Goal: Book appointment/travel/reservation

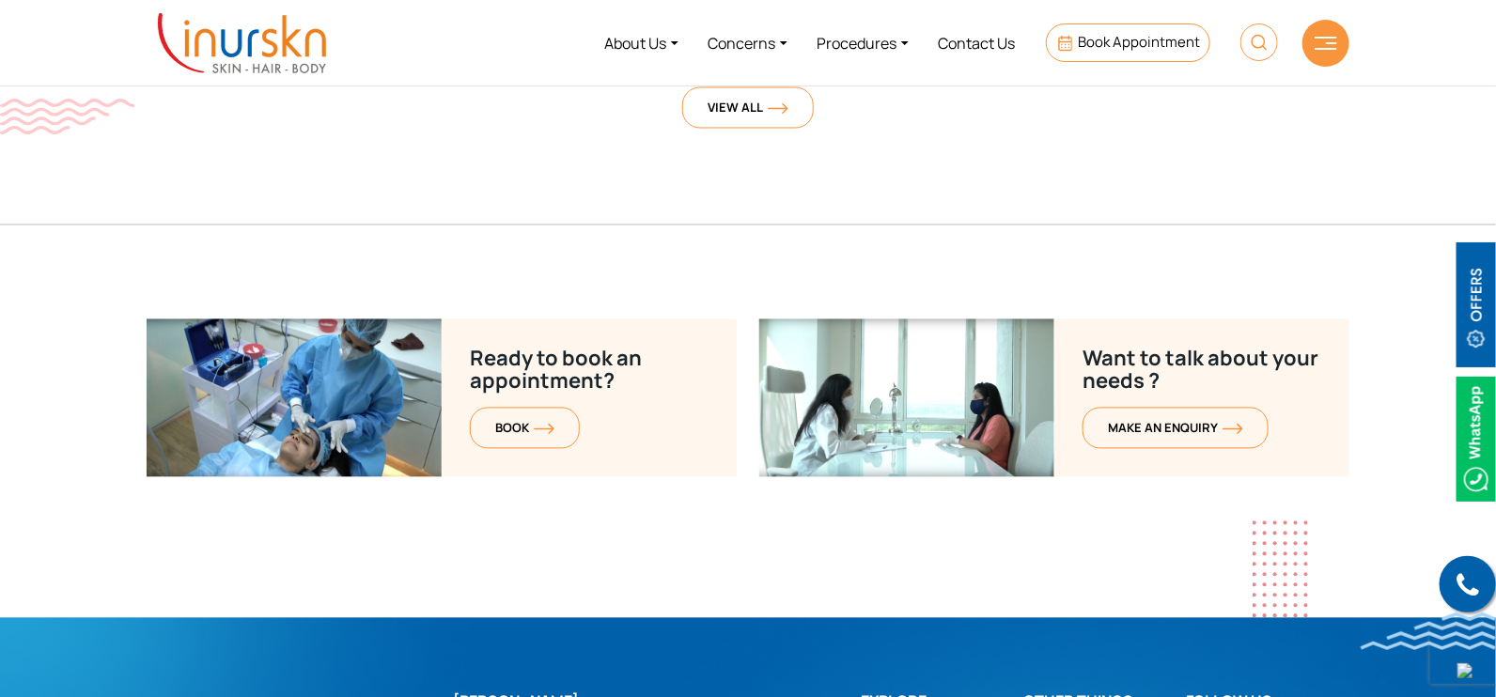
scroll to position [7025, 0]
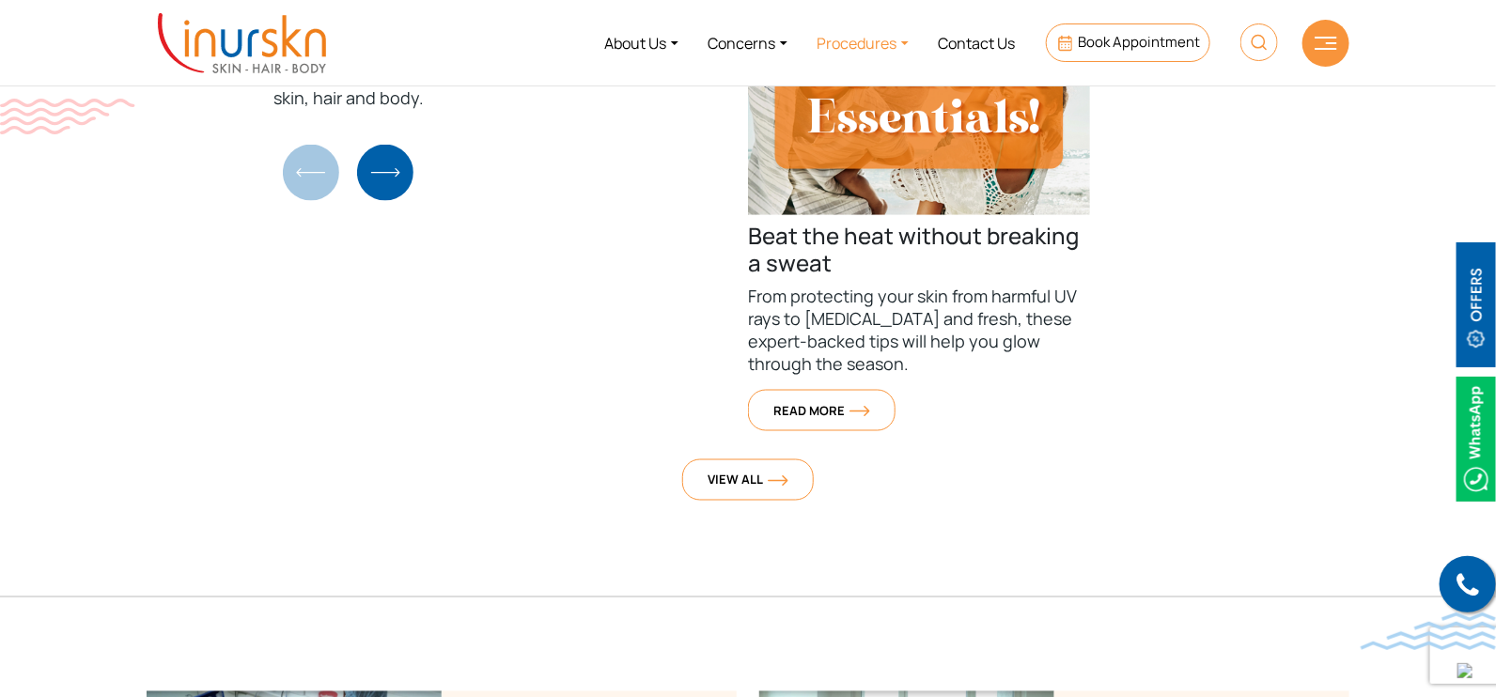
click at [841, 38] on link "Procedures" at bounding box center [862, 43] width 121 height 70
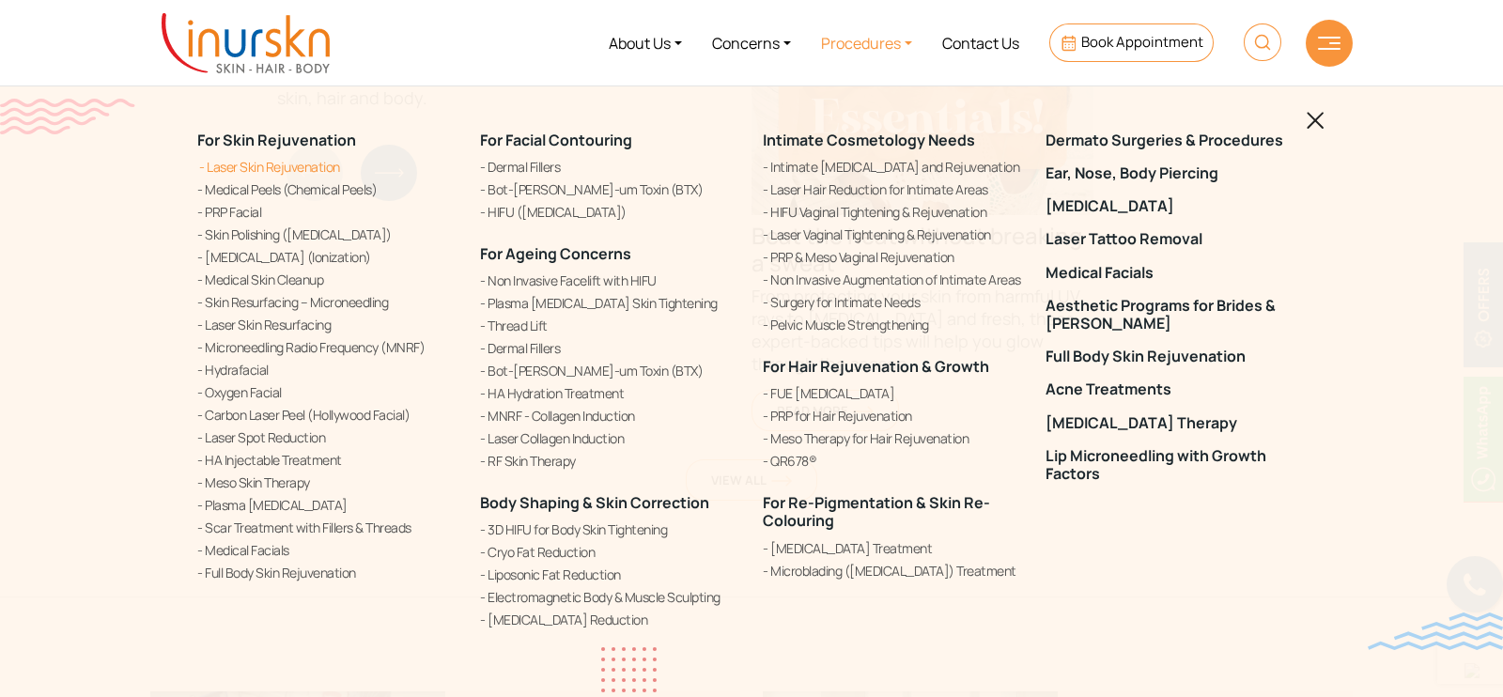
click at [308, 172] on link "Laser Skin Rejuvenation" at bounding box center [327, 167] width 260 height 20
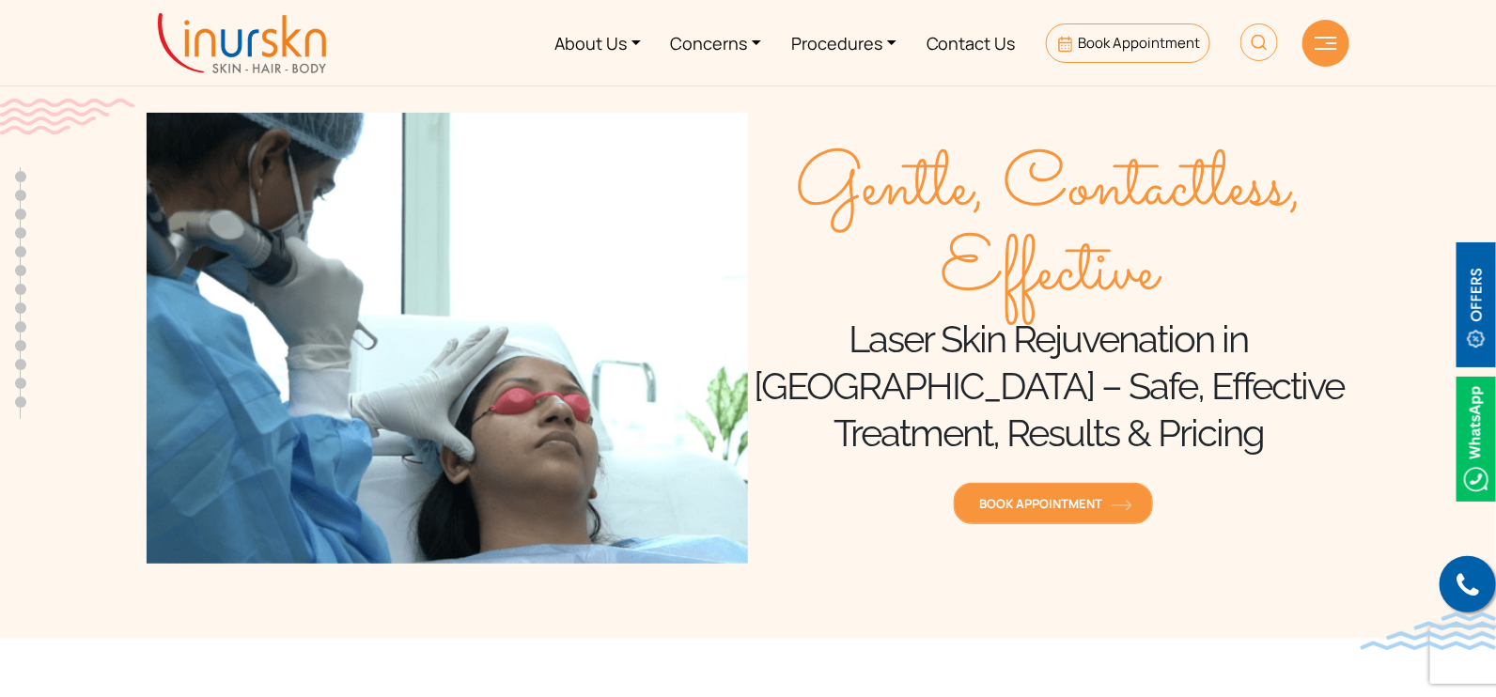
click at [1078, 495] on span "Book Appointment" at bounding box center [1053, 503] width 148 height 17
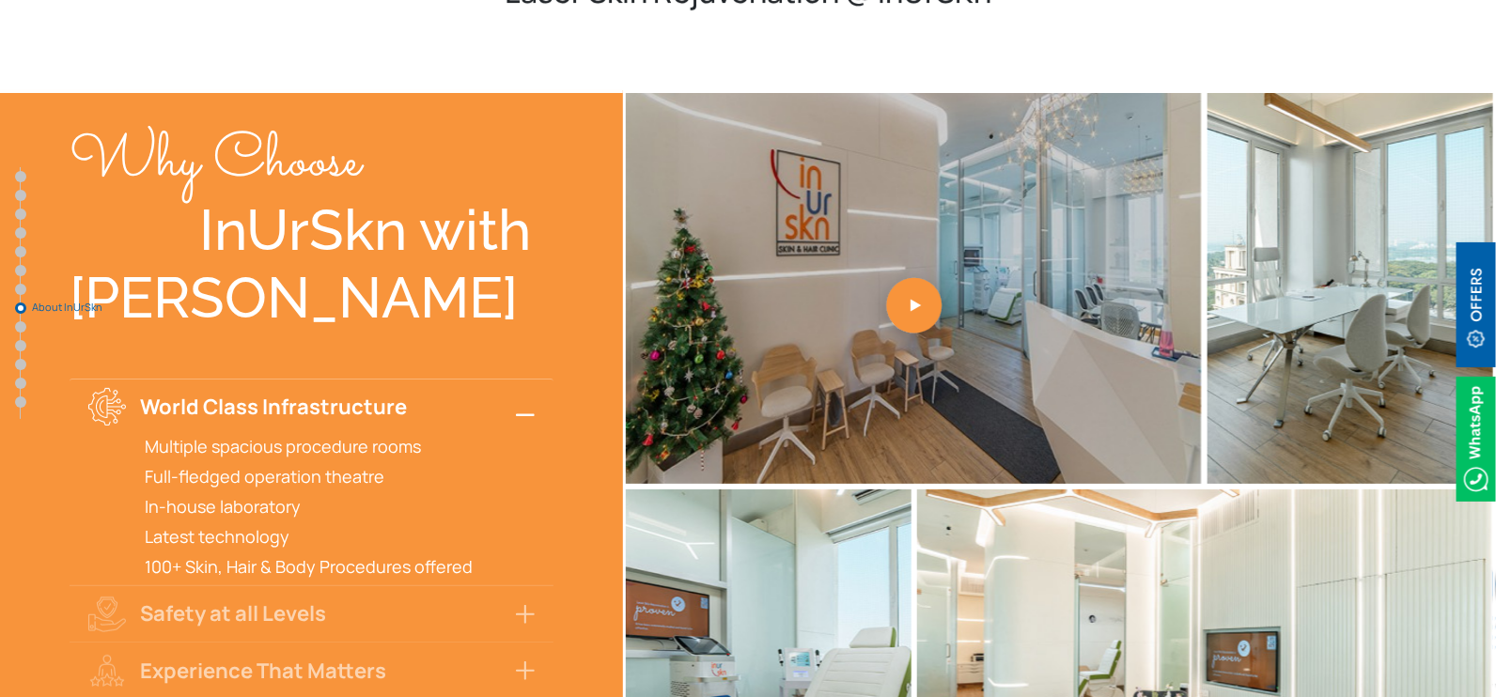
scroll to position [5988, 0]
